Goal: Task Accomplishment & Management: Manage account settings

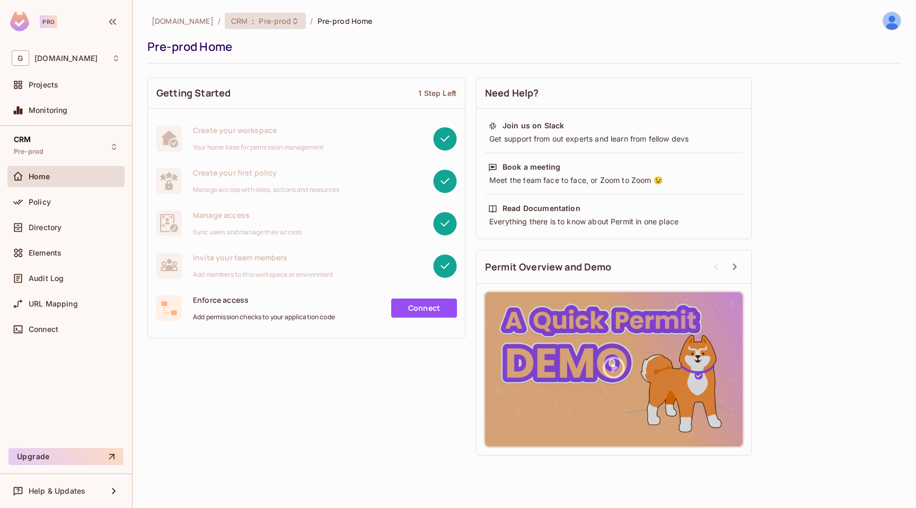
click at [273, 21] on span "Pre-prod" at bounding box center [275, 21] width 32 height 10
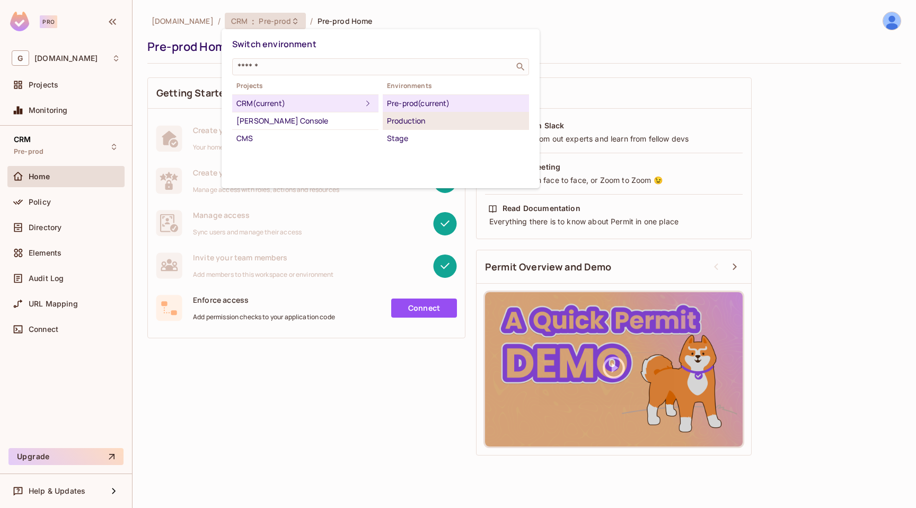
click at [422, 125] on div "Production" at bounding box center [456, 120] width 138 height 13
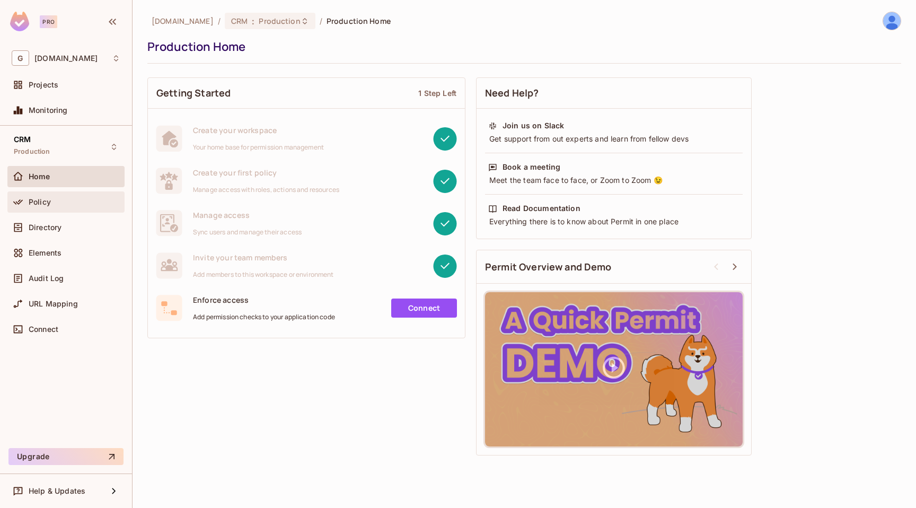
click at [83, 210] on div "Policy" at bounding box center [65, 201] width 117 height 21
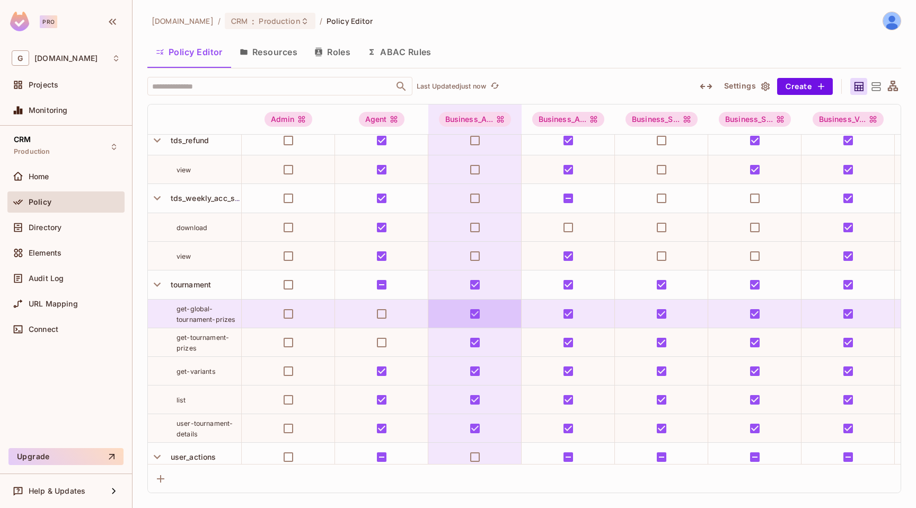
scroll to position [2607, 0]
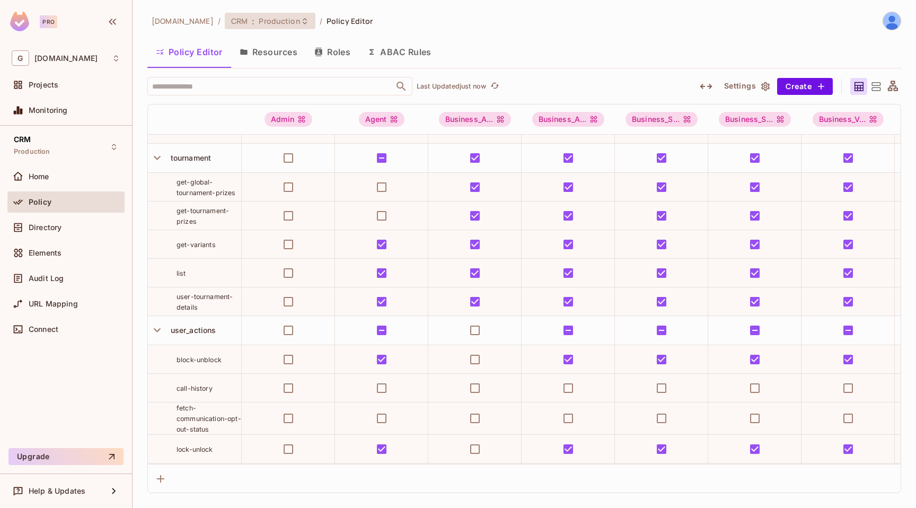
click at [279, 25] on span "Production" at bounding box center [279, 21] width 41 height 10
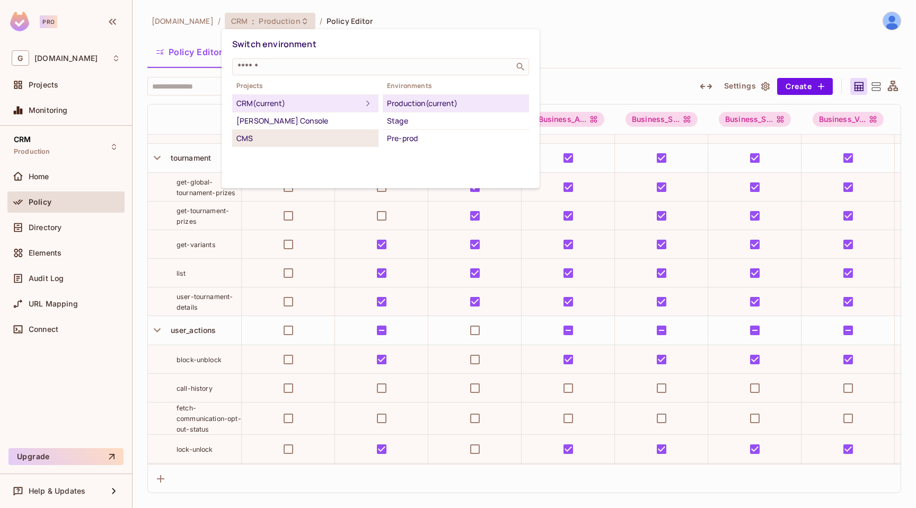
click at [263, 134] on div "CMS" at bounding box center [305, 138] width 138 height 13
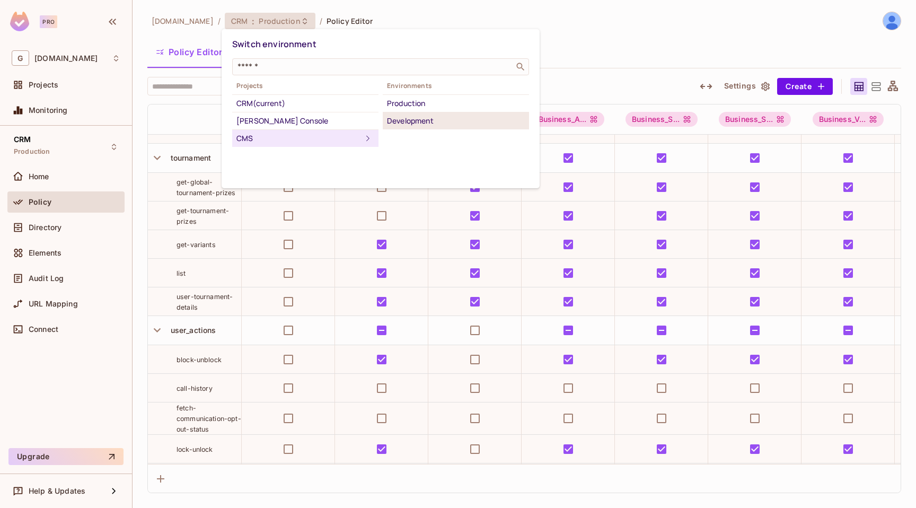
click at [412, 123] on div "Development" at bounding box center [456, 120] width 138 height 13
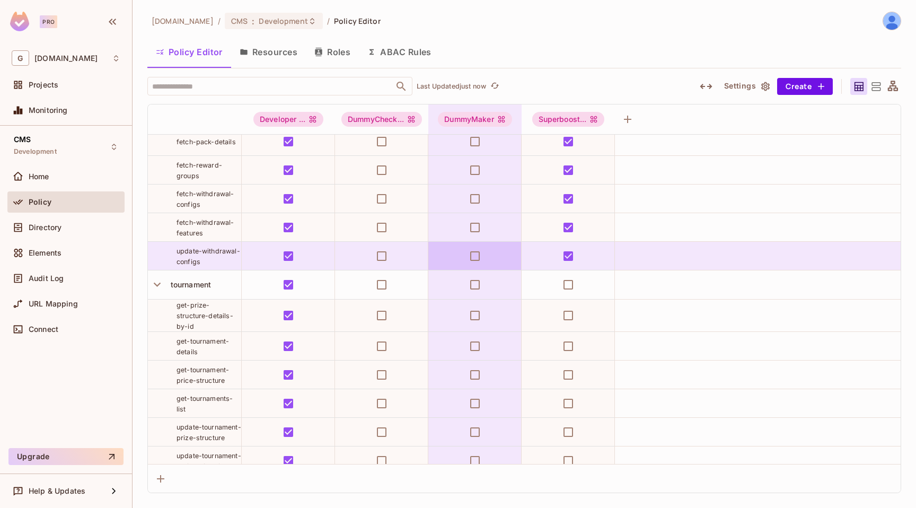
scroll to position [2181, 0]
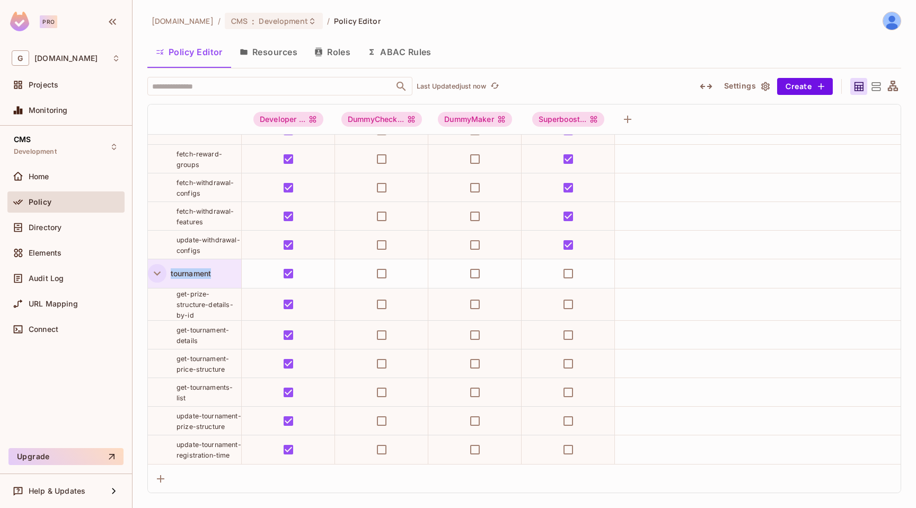
click at [152, 270] on icon "button" at bounding box center [157, 273] width 14 height 14
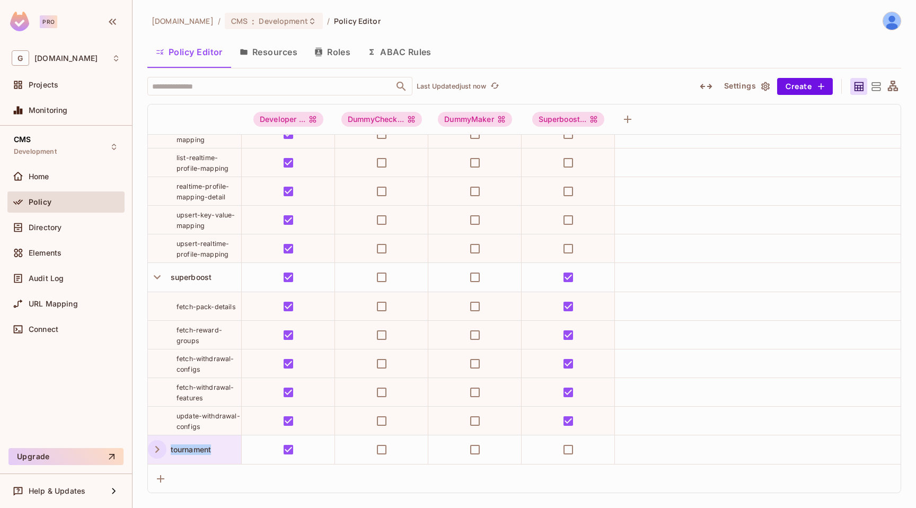
scroll to position [2001, 0]
click at [161, 444] on icon "button" at bounding box center [157, 449] width 14 height 14
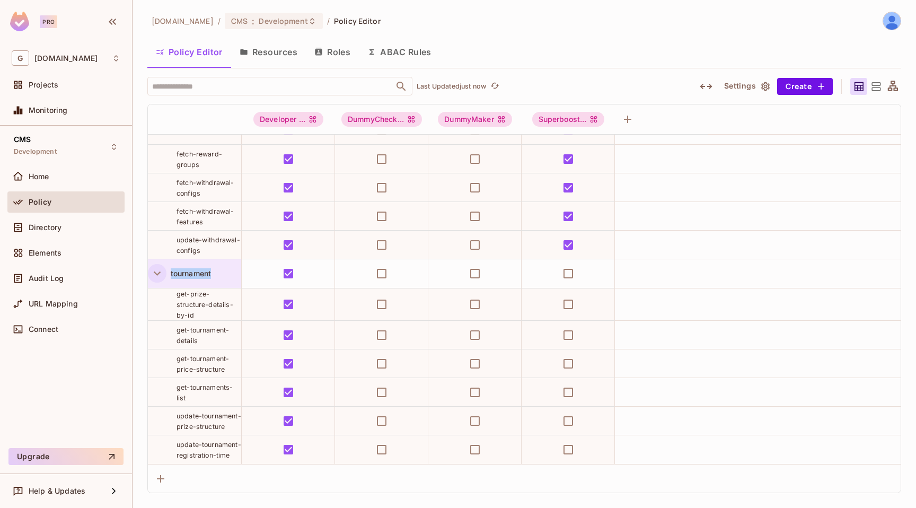
click at [224, 269] on div "tournament" at bounding box center [203, 273] width 75 height 11
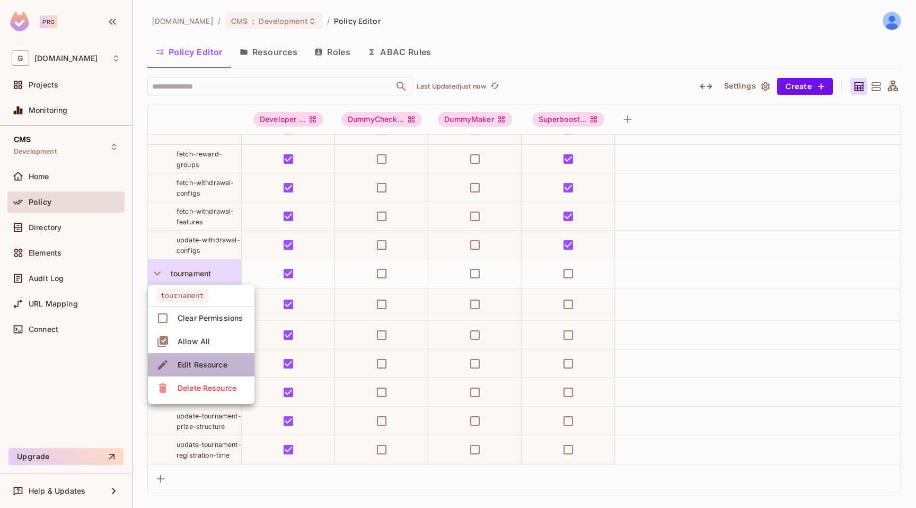
click at [201, 368] on div "Edit Resource" at bounding box center [203, 364] width 50 height 11
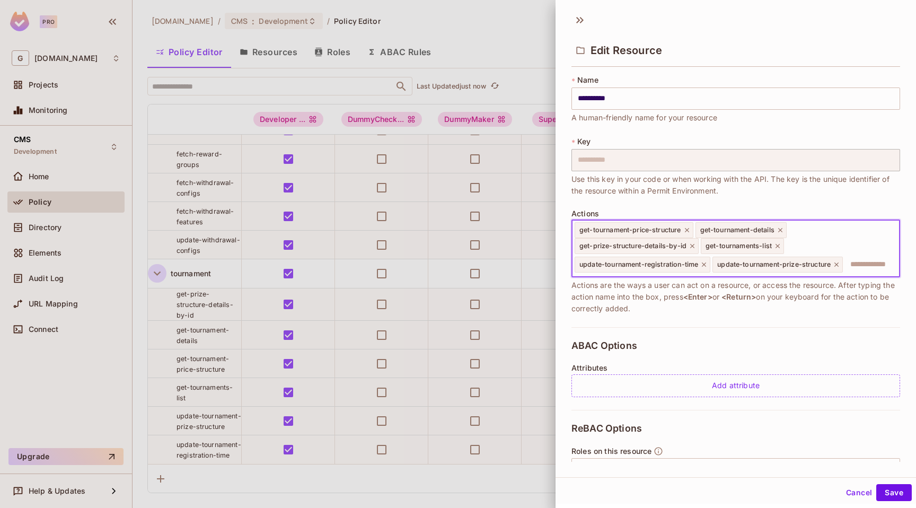
click at [875, 261] on input "text" at bounding box center [869, 264] width 51 height 21
paste input "**********"
type input "**********"
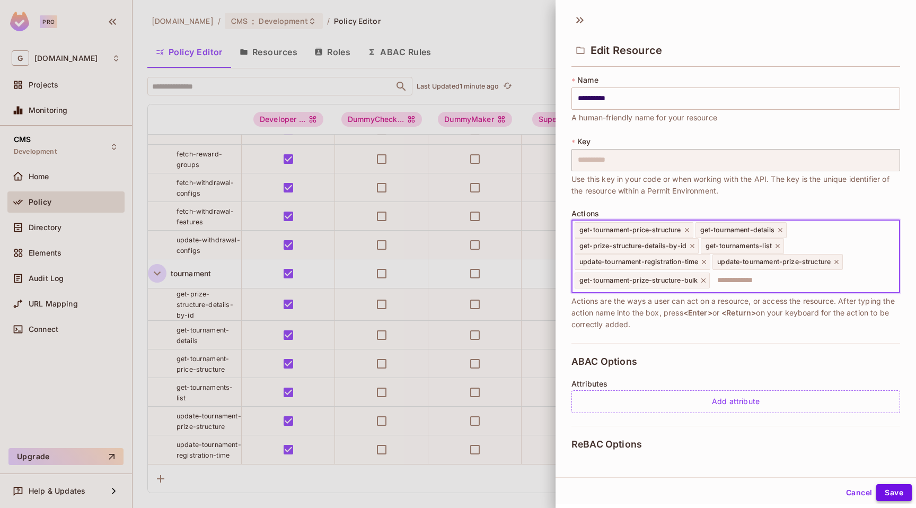
click at [896, 489] on button "Save" at bounding box center [894, 492] width 36 height 17
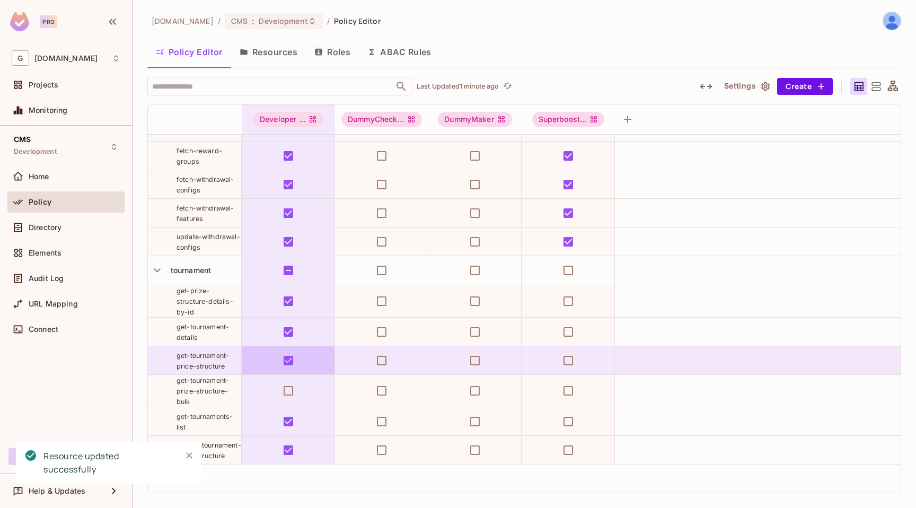
scroll to position [2209, 0]
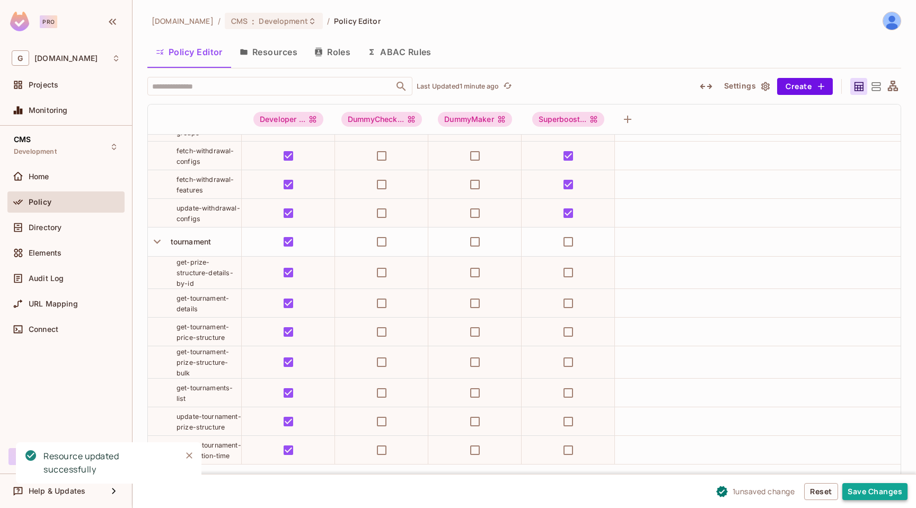
click at [865, 486] on button "Save Changes" at bounding box center [874, 491] width 65 height 17
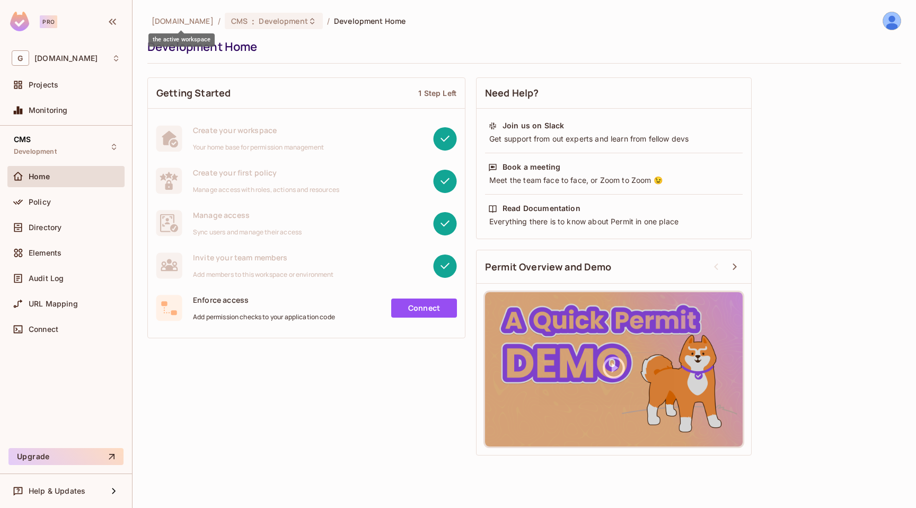
click at [176, 24] on span "[DOMAIN_NAME]" at bounding box center [183, 21] width 62 height 10
click at [54, 144] on div "CMS Development" at bounding box center [35, 146] width 43 height 23
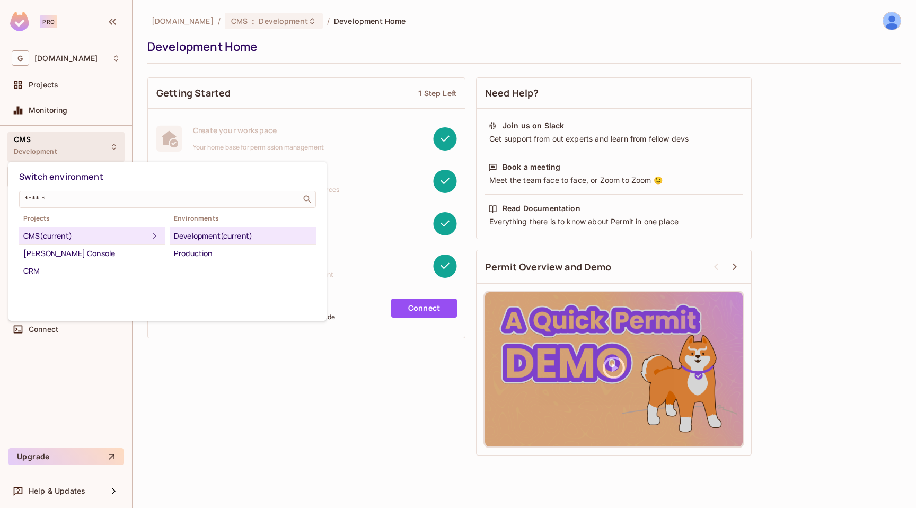
click at [54, 144] on div at bounding box center [458, 254] width 916 height 508
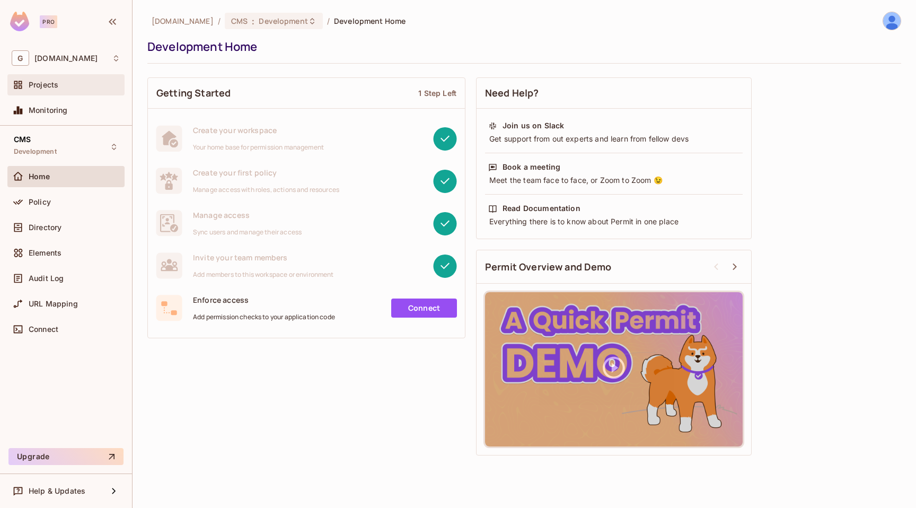
click at [61, 82] on div "Projects" at bounding box center [75, 85] width 92 height 8
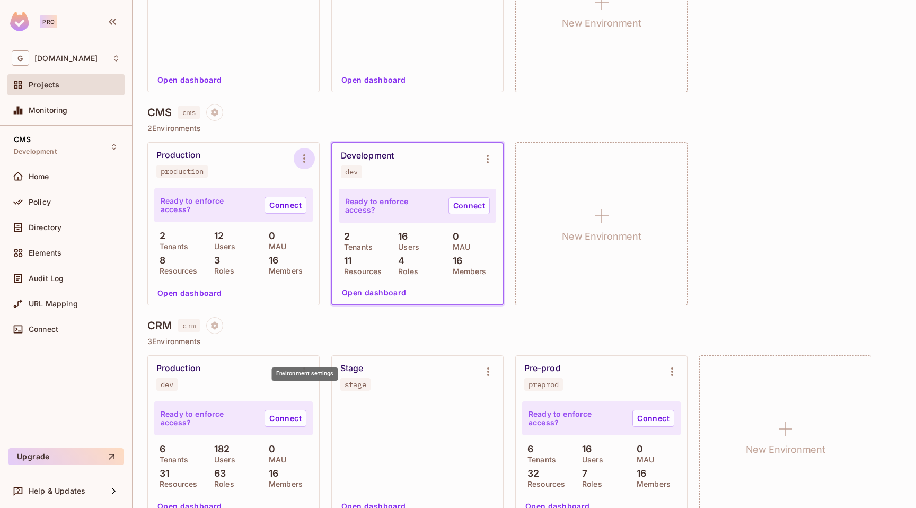
scroll to position [237, 0]
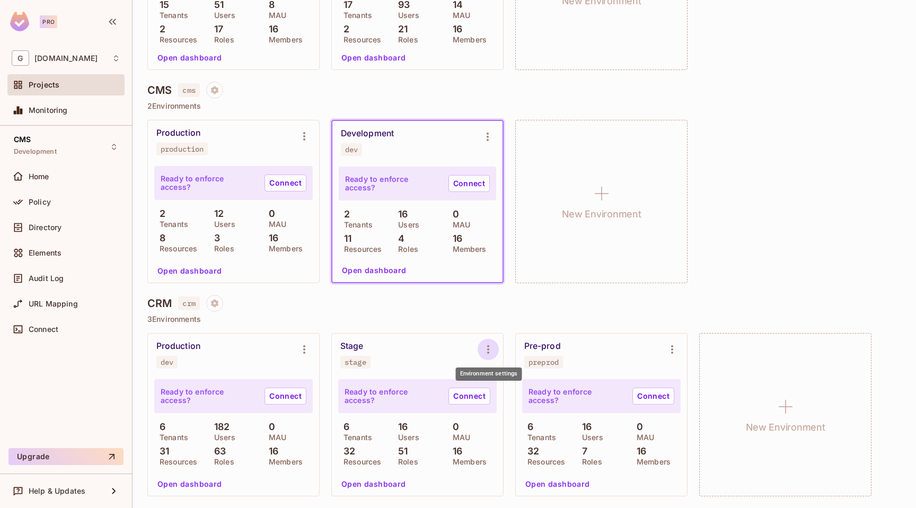
click at [487, 345] on icon "Environment settings" at bounding box center [488, 349] width 2 height 8
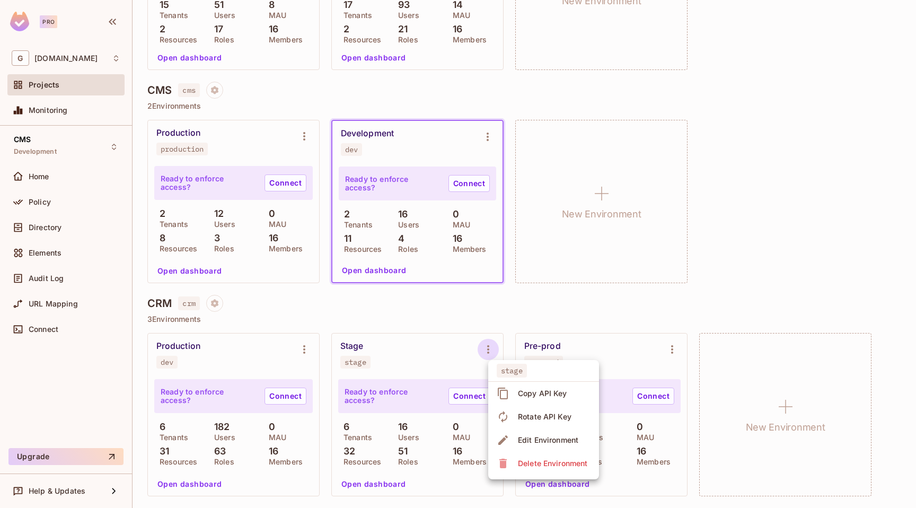
click at [554, 397] on div "Copy API Key" at bounding box center [542, 393] width 49 height 11
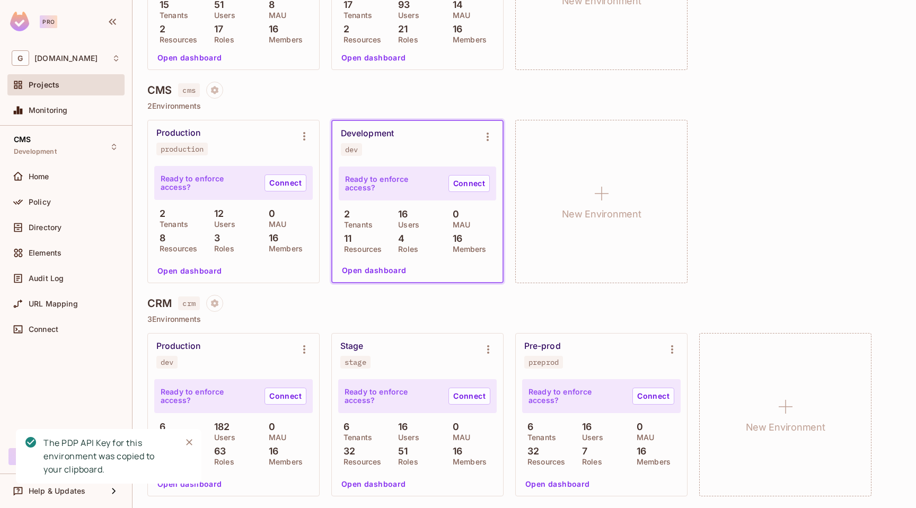
scroll to position [0, 0]
